Goal: Use online tool/utility

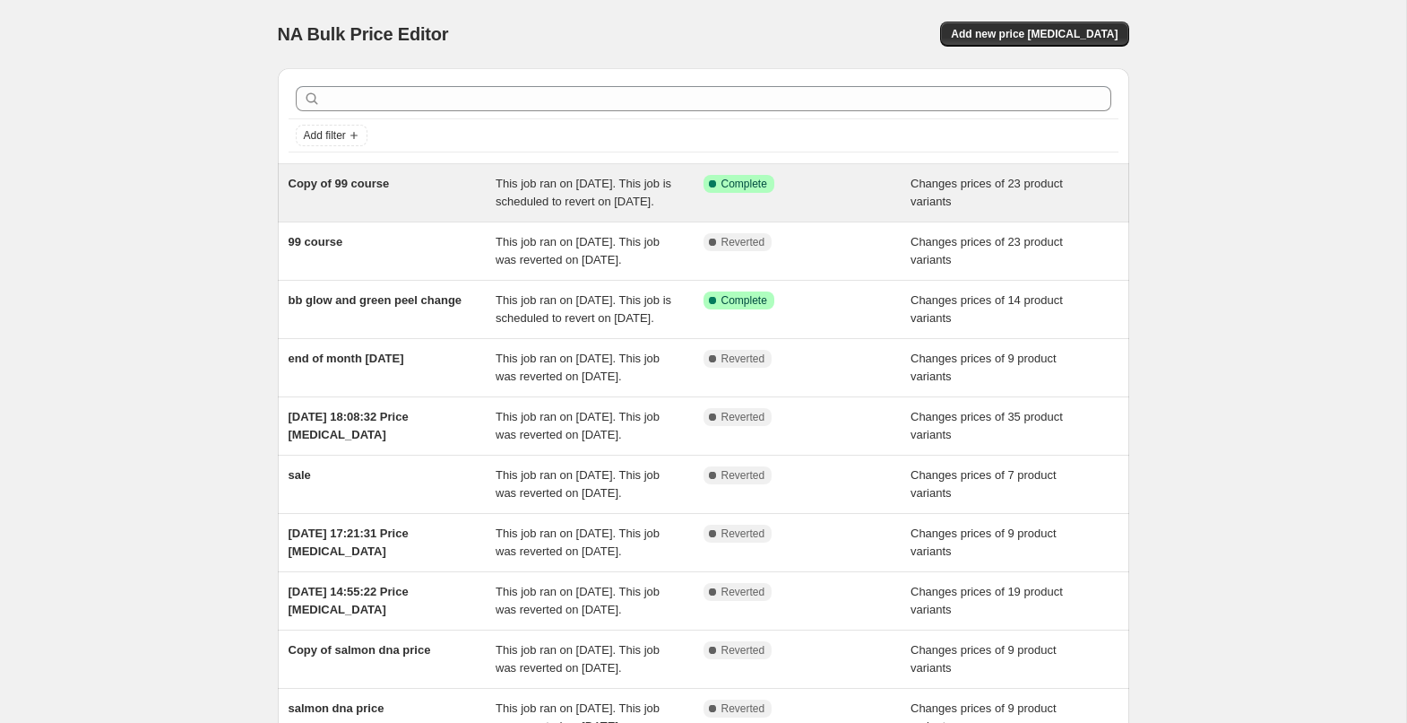
click at [551, 173] on div "Copy of 99 course This job ran on [DATE]. This job is scheduled to revert on [D…" at bounding box center [704, 192] width 852 height 57
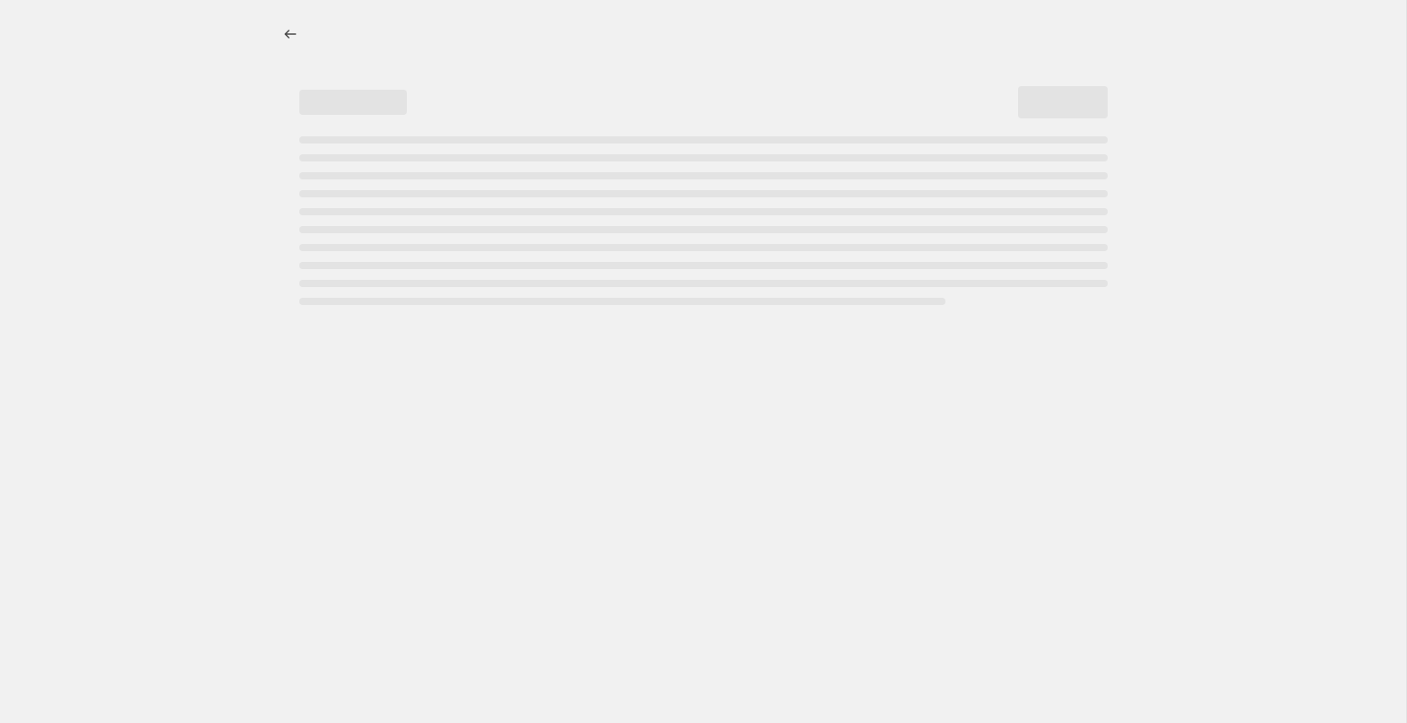
select select "collection"
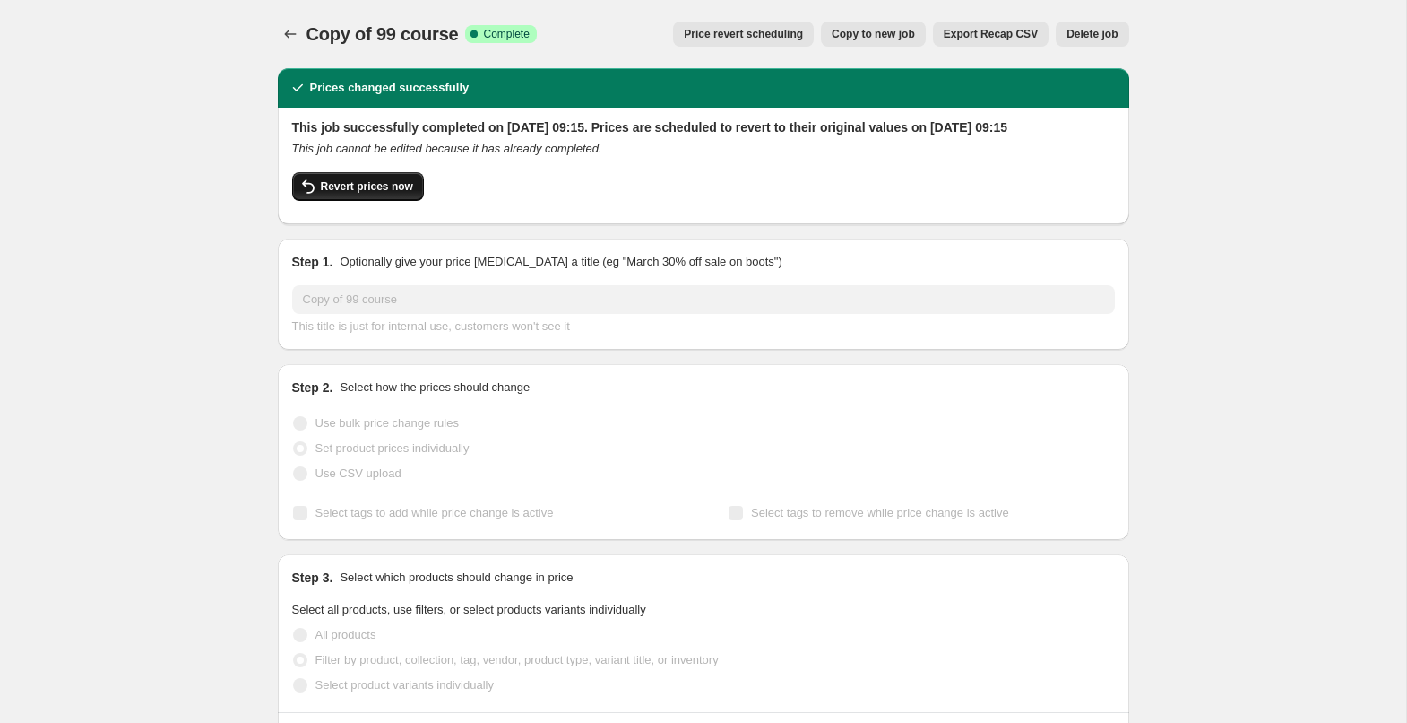
click at [396, 194] on span "Revert prices now" at bounding box center [367, 186] width 92 height 14
checkbox input "false"
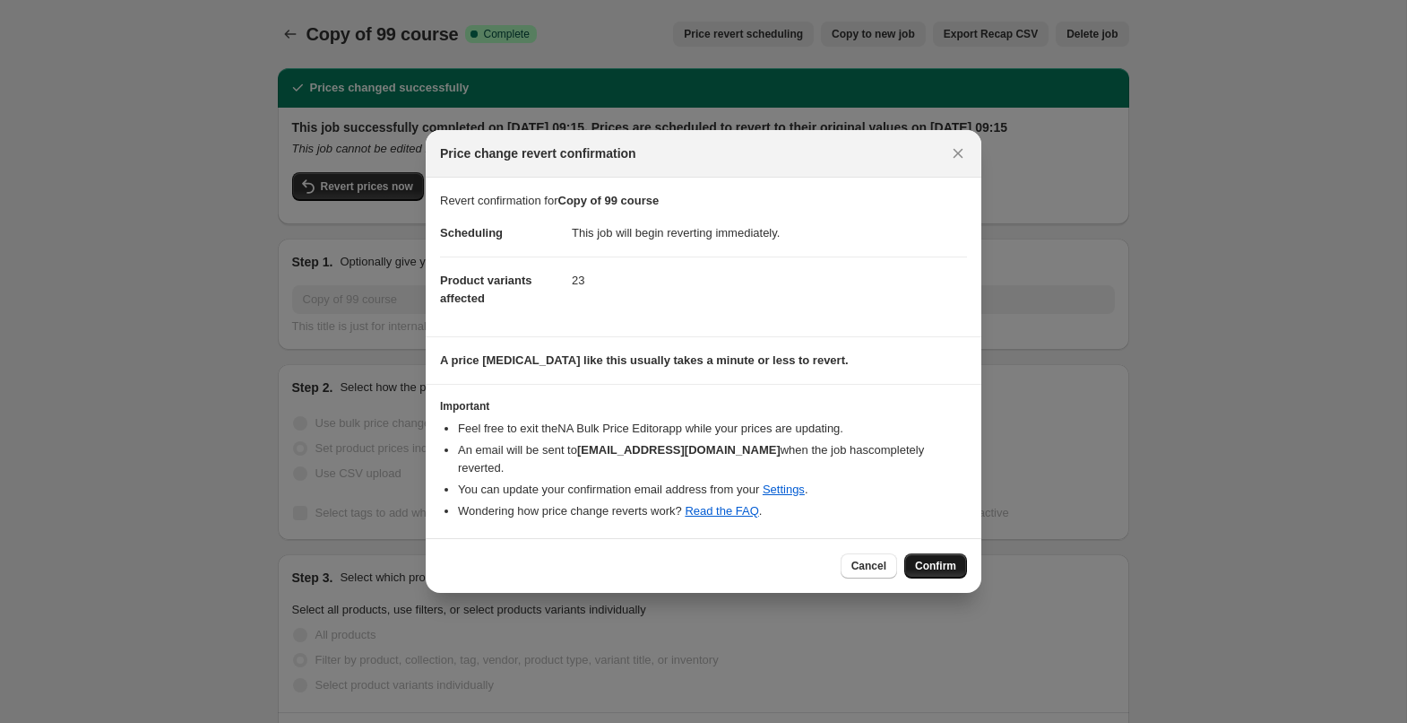
click at [933, 562] on span "Confirm" at bounding box center [935, 566] width 41 height 14
